Goal: Understand process/instructions

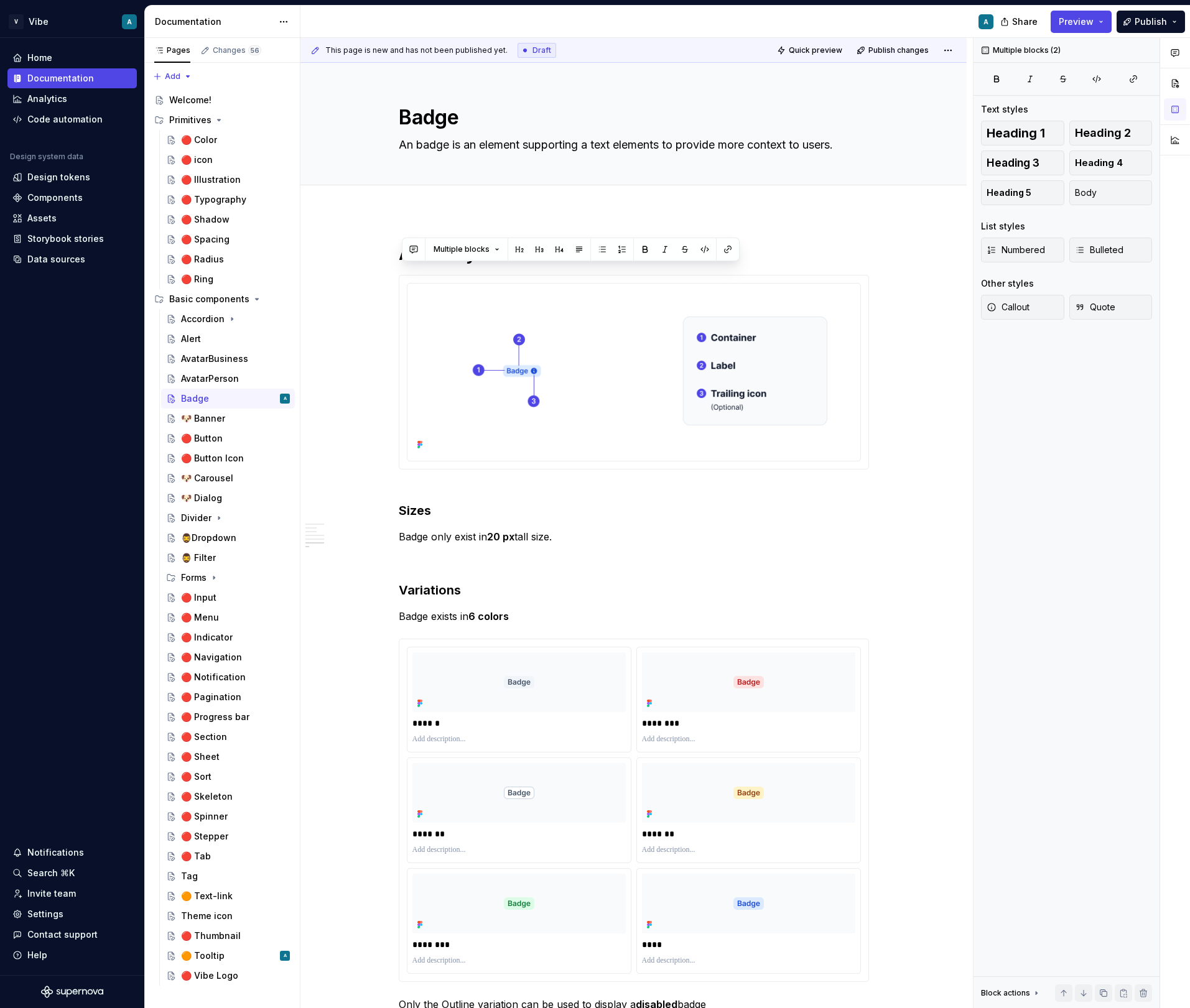
scroll to position [2014, 0]
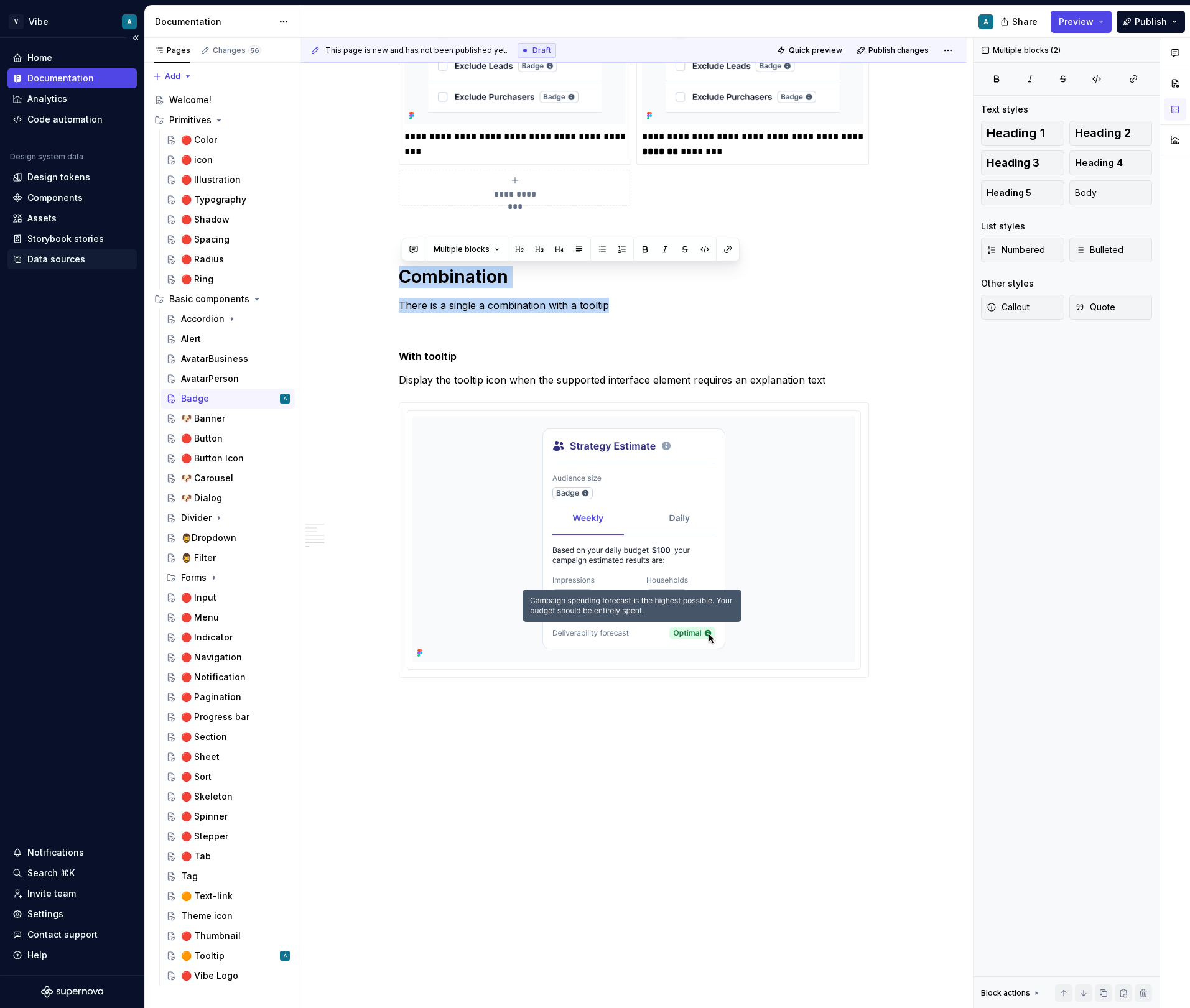
click at [72, 265] on div "Data sources" at bounding box center [57, 259] width 58 height 12
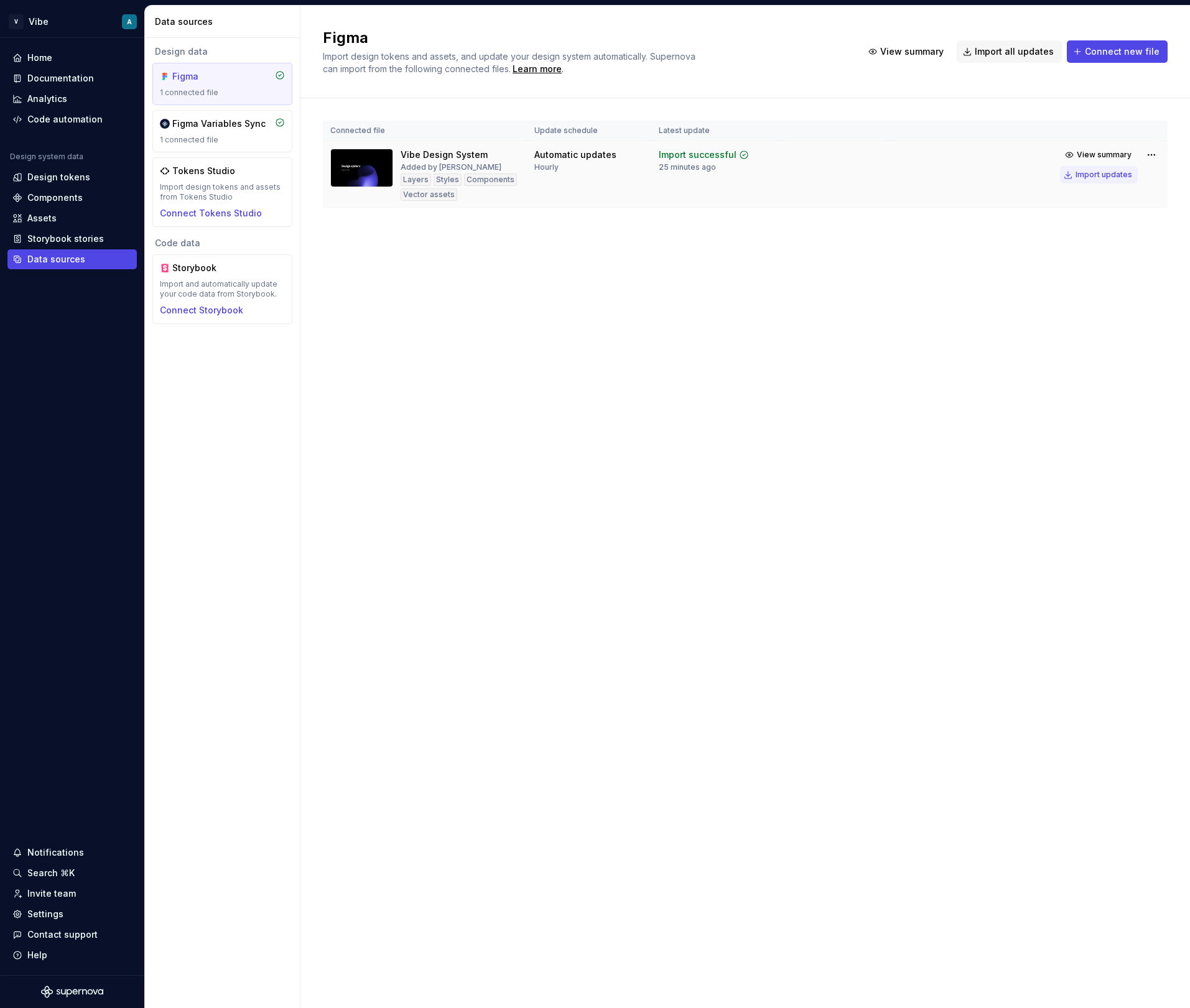
click at [1093, 175] on div "Import updates" at bounding box center [1103, 175] width 57 height 10
click at [1094, 174] on div "Import updates" at bounding box center [1103, 175] width 57 height 10
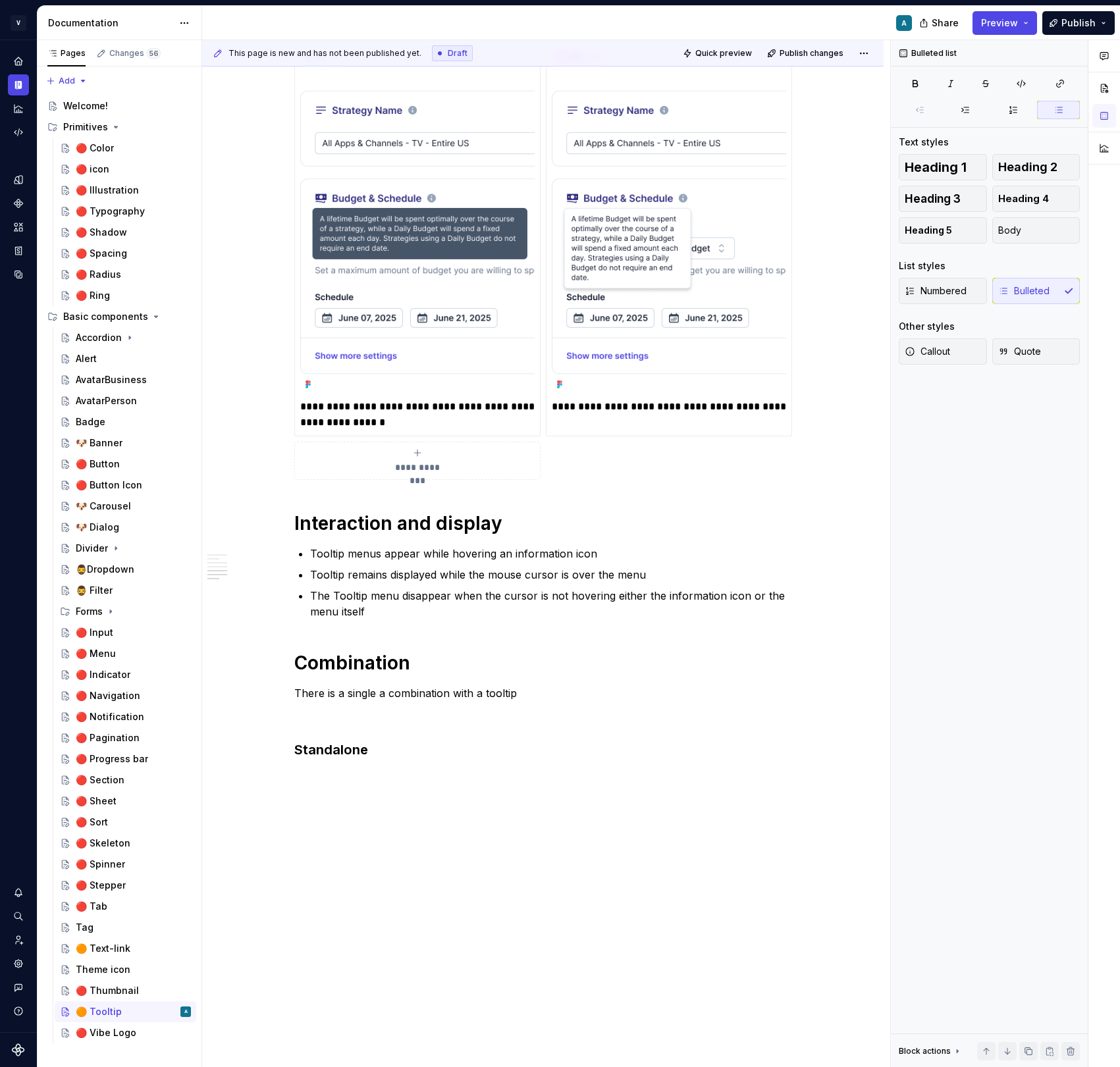
scroll to position [197, 0]
type textarea "*"
